Goal: Navigation & Orientation: Understand site structure

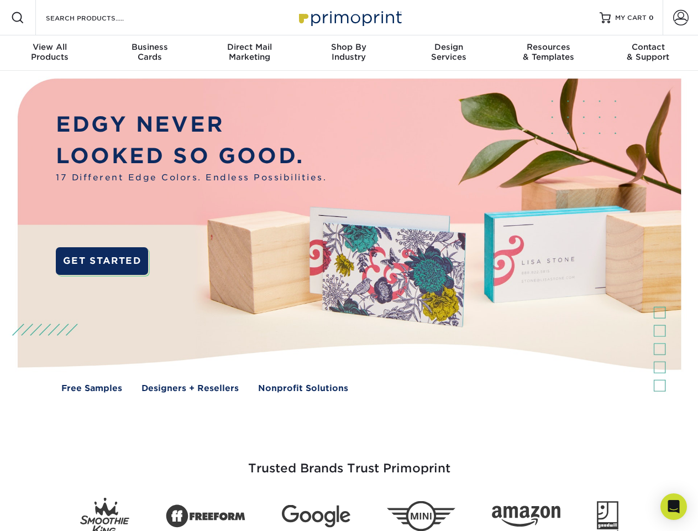
click at [349, 265] on img at bounding box center [348, 243] width 691 height 345
click at [18, 18] on span at bounding box center [17, 17] width 13 height 13
click at [680, 18] on span at bounding box center [680, 17] width 15 height 15
click at [50, 53] on div "View All Products" at bounding box center [49, 52] width 99 height 20
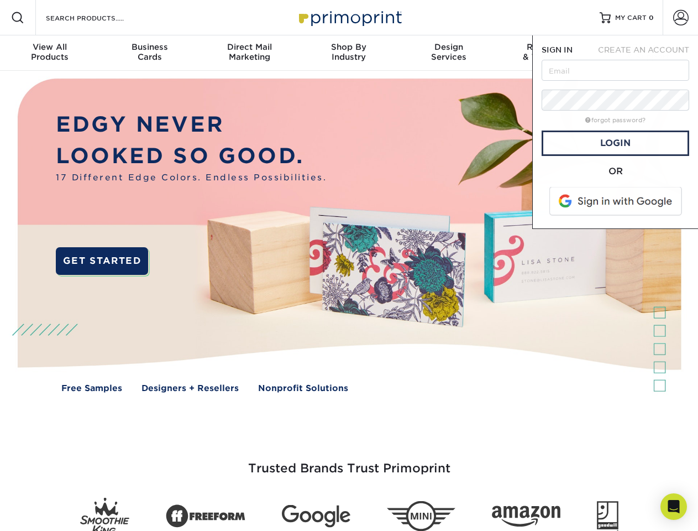
click at [149, 53] on div "Business Cards" at bounding box center [148, 52] width 99 height 20
click at [249, 53] on div "Direct Mail Marketing" at bounding box center [248, 52] width 99 height 20
click at [349, 53] on div "Shop By Industry" at bounding box center [348, 52] width 99 height 20
click at [449, 53] on div "Design Services" at bounding box center [448, 52] width 99 height 20
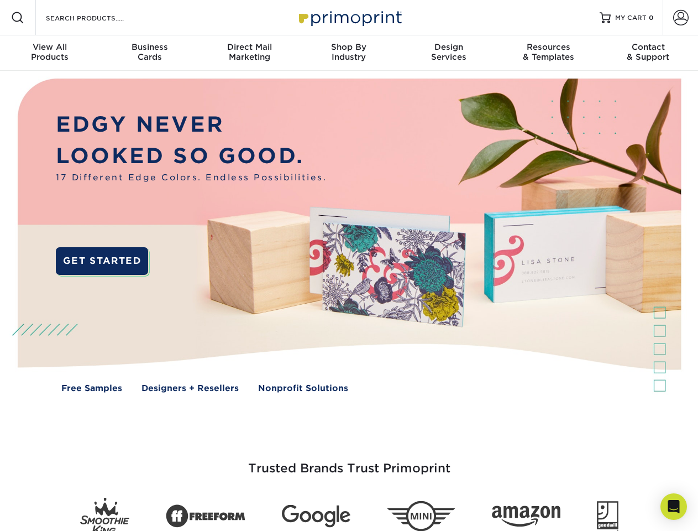
click at [548, 53] on span "SIGN IN" at bounding box center [557, 49] width 31 height 9
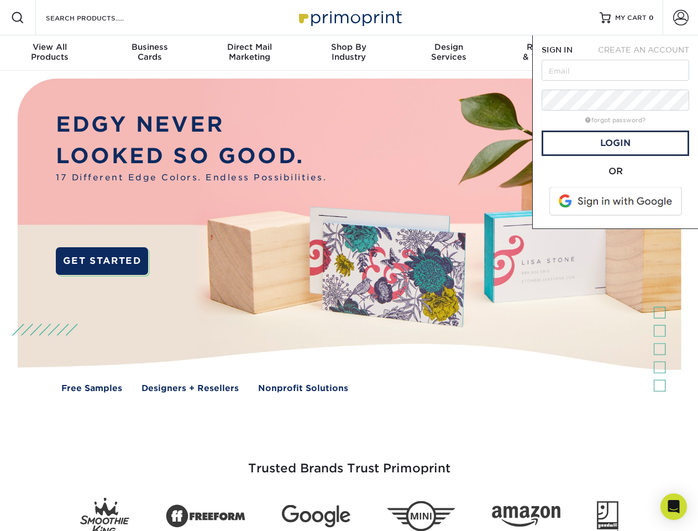
click at [648, 53] on div "Contact & Support" at bounding box center [647, 52] width 99 height 20
